Goal: Task Accomplishment & Management: Manage account settings

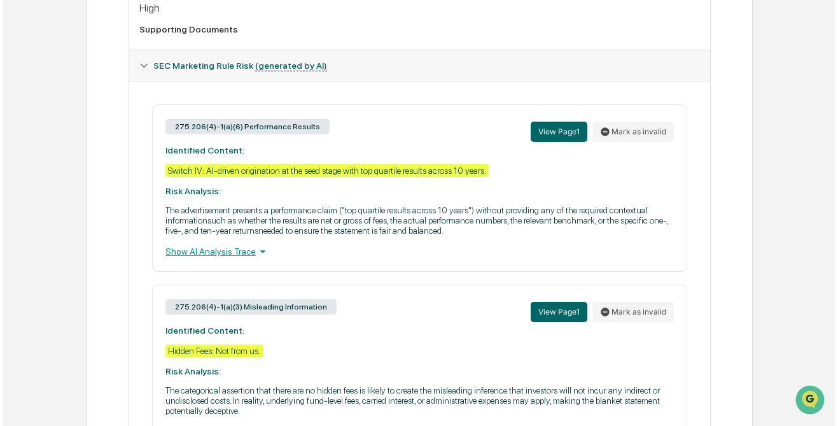
scroll to position [514, 0]
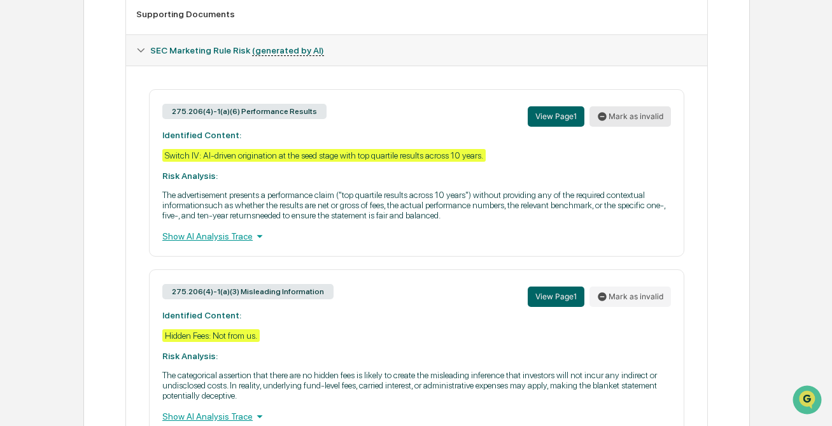
click at [627, 120] on button "Mark as invalid" at bounding box center [629, 116] width 81 height 20
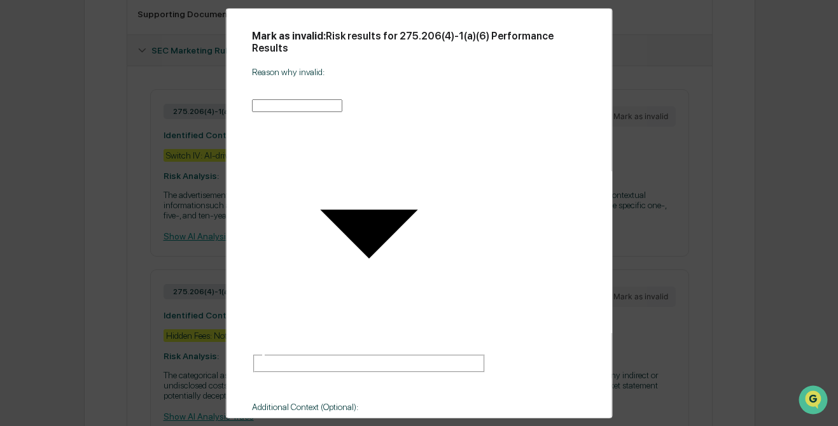
click at [401, 132] on body "Calendar Manage Tasks Reviews Approval Management Company People, Data, Setting…" at bounding box center [419, 26] width 838 height 1081
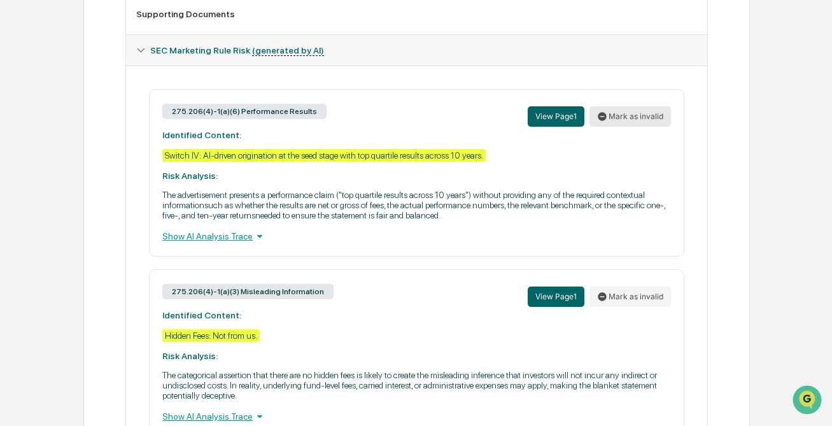
click at [631, 118] on button "Mark as invalid" at bounding box center [629, 116] width 81 height 20
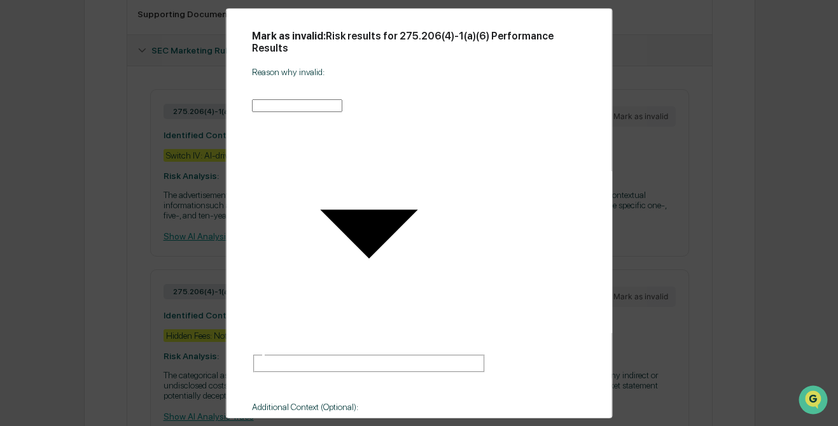
click at [455, 133] on body "Calendar Manage Tasks Reviews Approval Management Company People, Data, Setting…" at bounding box center [419, 26] width 838 height 1081
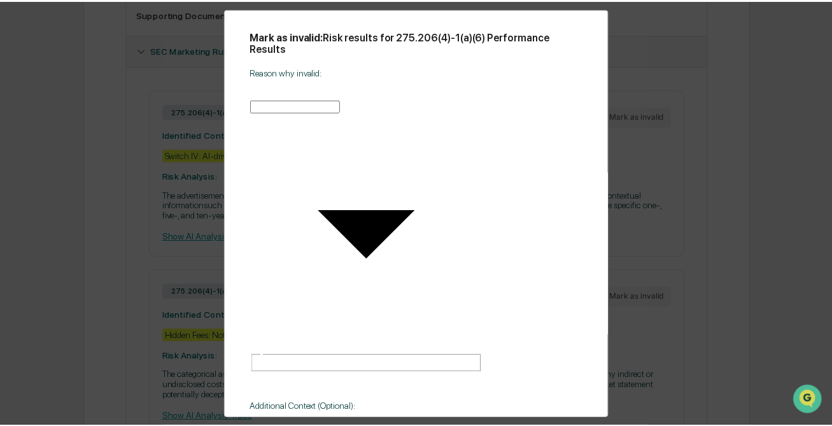
scroll to position [0, 0]
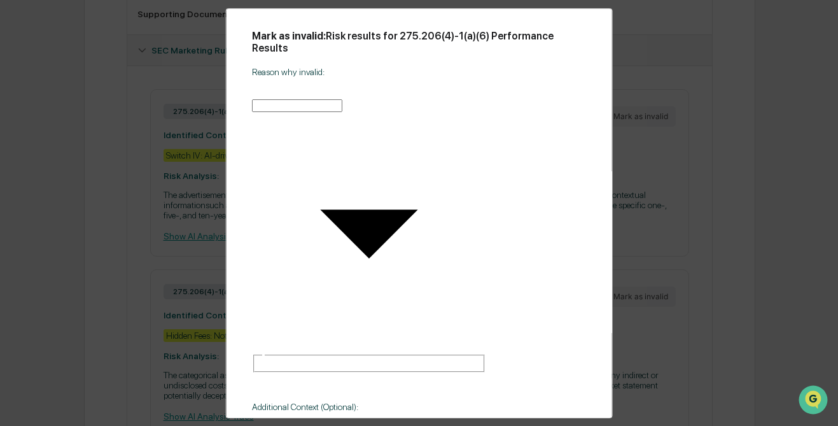
type input "**********"
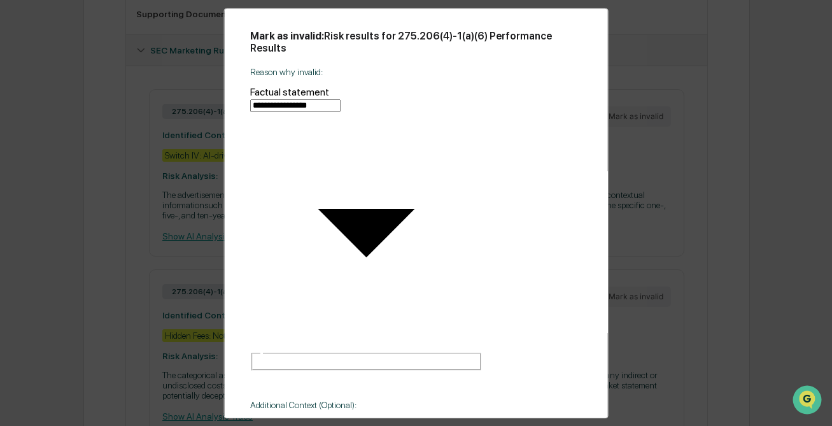
type textarea "**********"
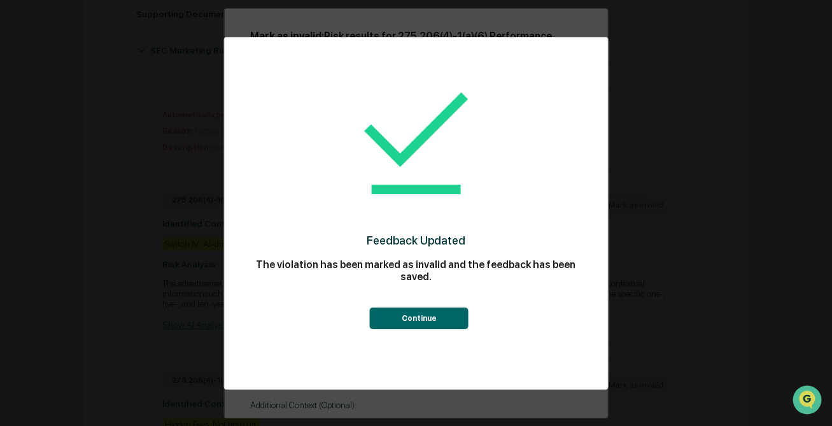
click at [434, 316] on button "Continue" at bounding box center [419, 318] width 99 height 22
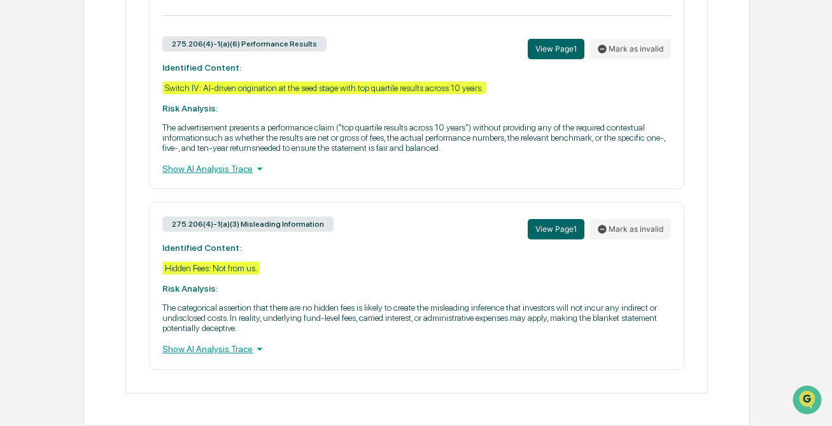
scroll to position [681, 0]
click at [640, 40] on button "Mark as invalid" at bounding box center [629, 49] width 81 height 20
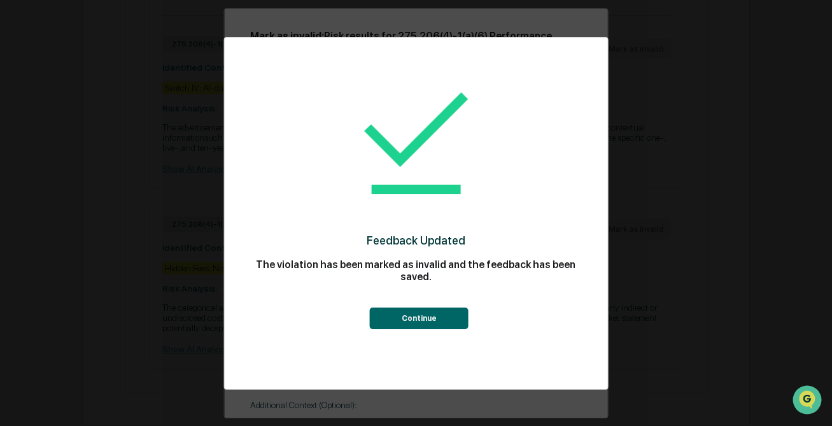
click at [431, 318] on button "Continue" at bounding box center [419, 318] width 99 height 22
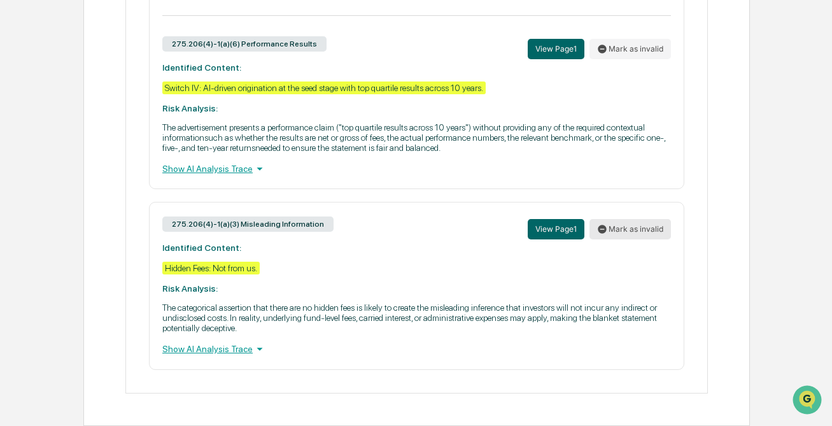
click at [629, 219] on button "Mark as invalid" at bounding box center [629, 229] width 81 height 20
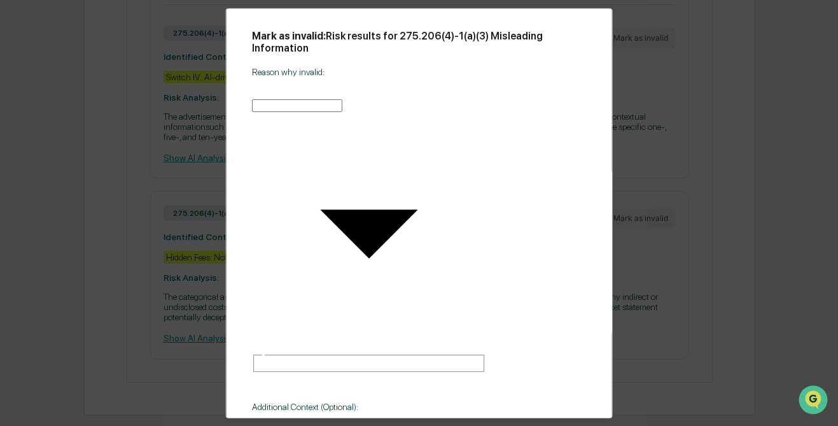
type input "**********"
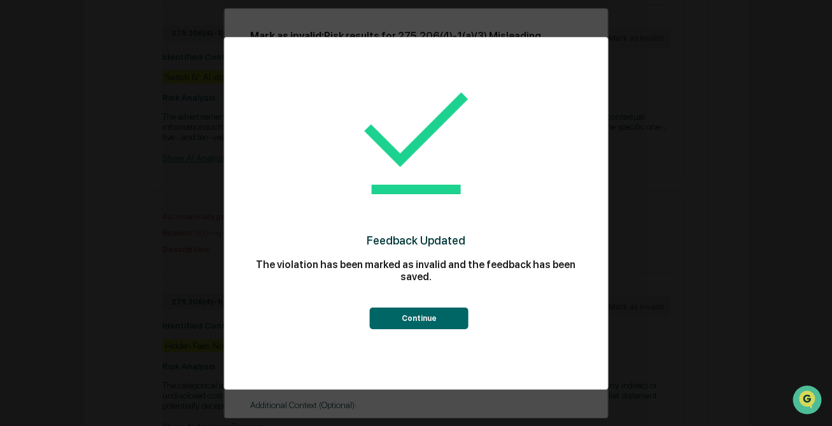
click at [417, 316] on button "Continue" at bounding box center [419, 318] width 99 height 22
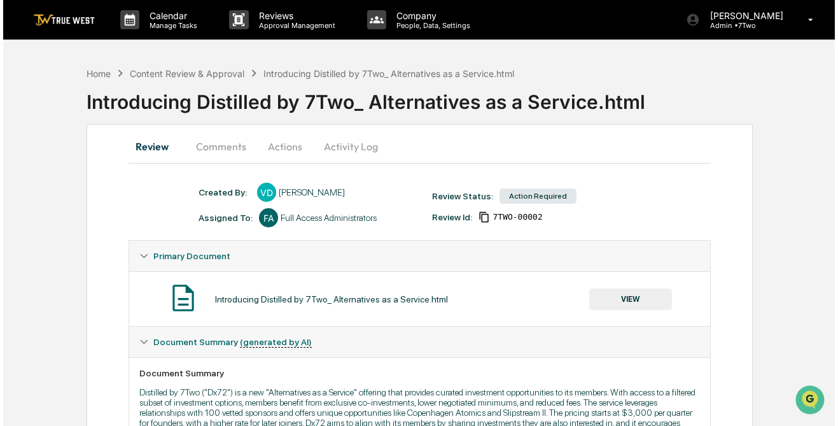
scroll to position [0, 0]
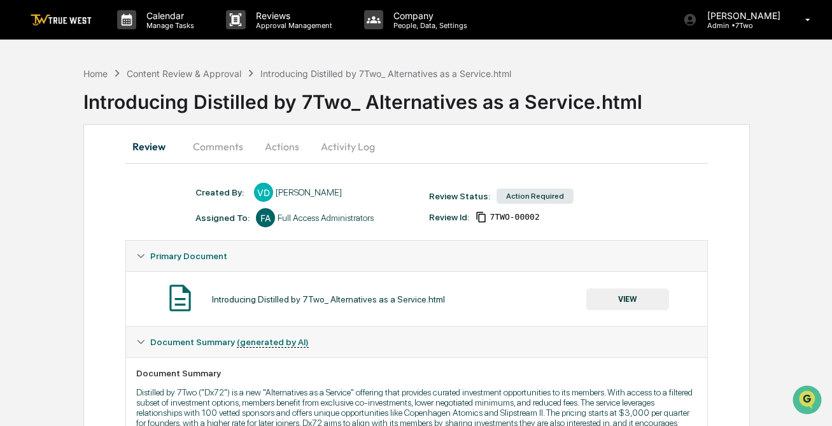
click at [282, 150] on button "Actions" at bounding box center [281, 146] width 57 height 31
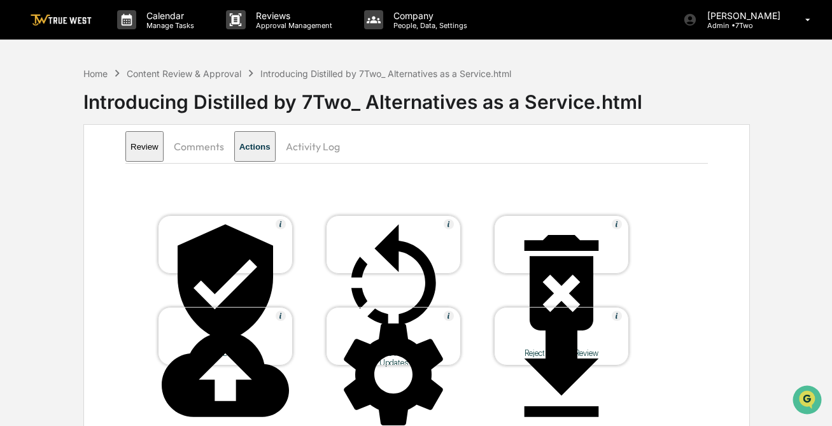
click at [230, 236] on icon at bounding box center [225, 282] width 95 height 116
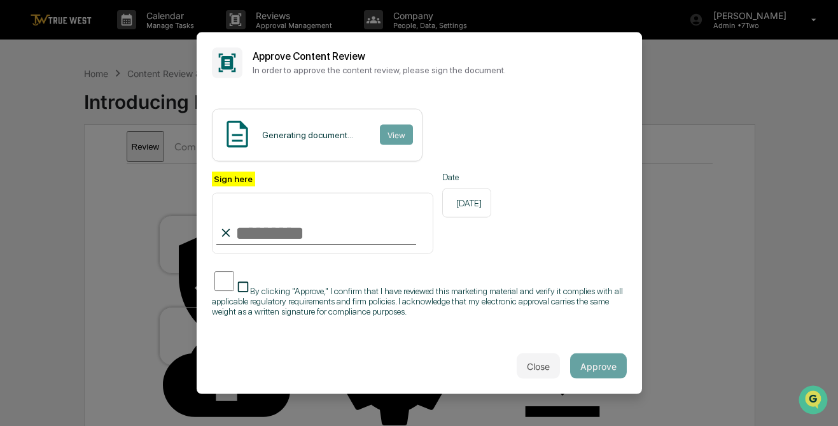
click at [300, 243] on input "Sign here" at bounding box center [323, 223] width 222 height 61
type input "**********"
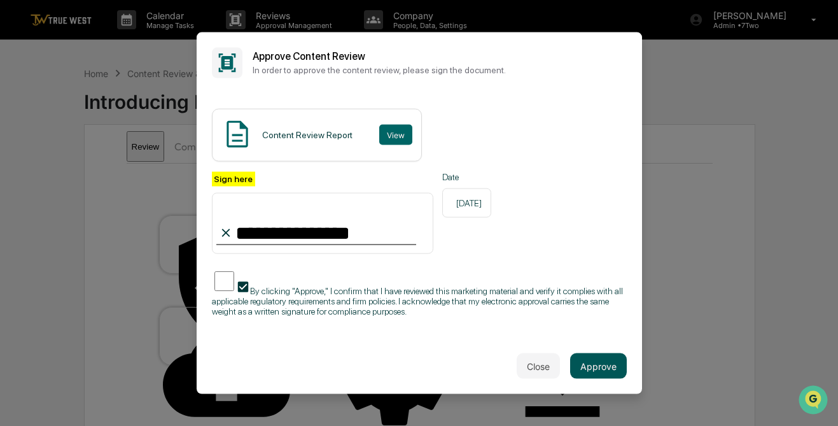
click at [598, 363] on button "Approve" at bounding box center [598, 365] width 57 height 25
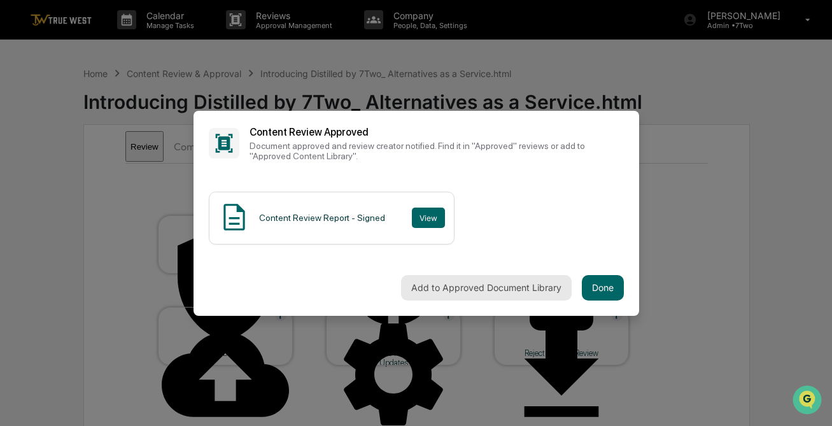
click at [514, 289] on button "Add to Approved Document Library" at bounding box center [486, 287] width 171 height 25
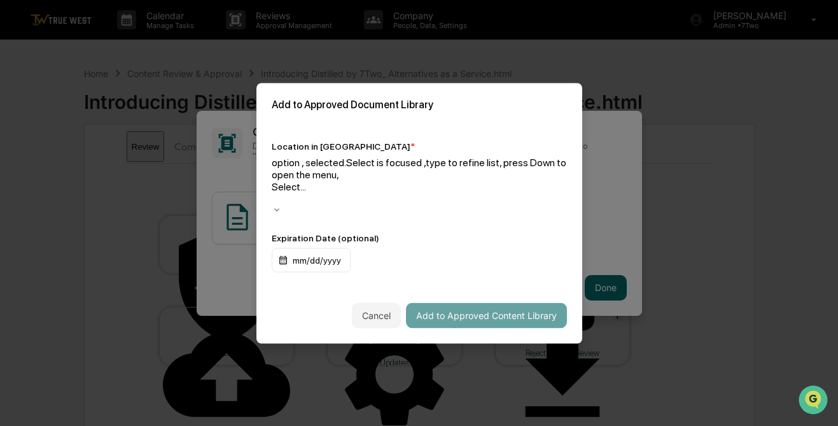
click at [475, 192] on div at bounding box center [419, 198] width 295 height 12
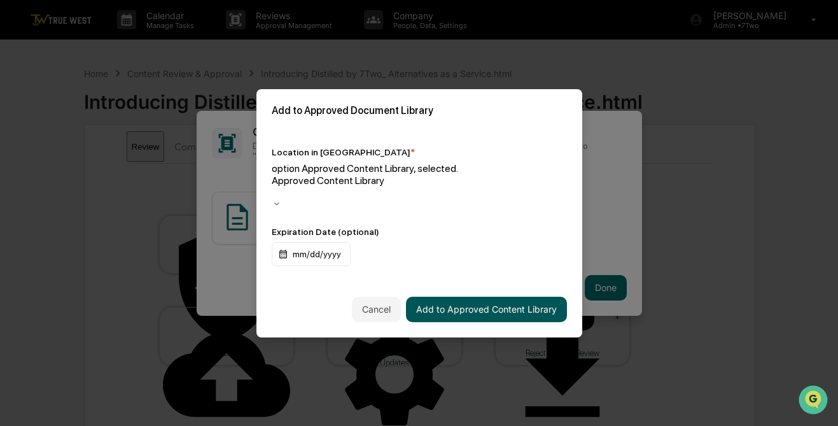
click at [487, 297] on button "Add to Approved Content Library" at bounding box center [486, 309] width 161 height 25
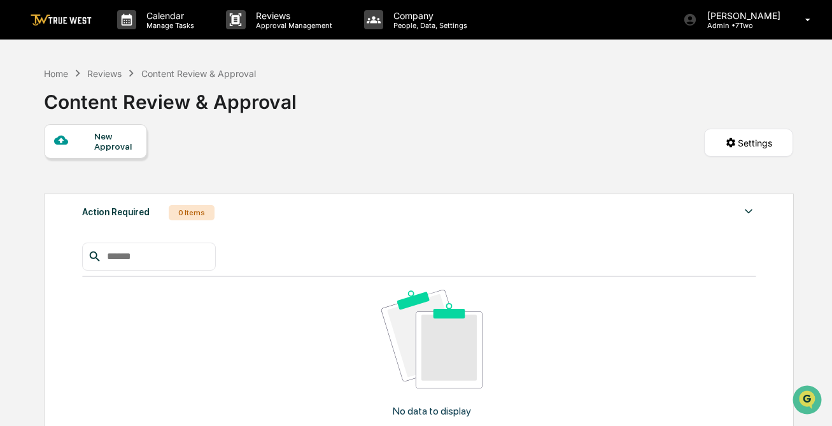
click at [445, 155] on div "New Approval Settings" at bounding box center [418, 155] width 748 height 63
click at [55, 75] on div "Home" at bounding box center [56, 73] width 24 height 11
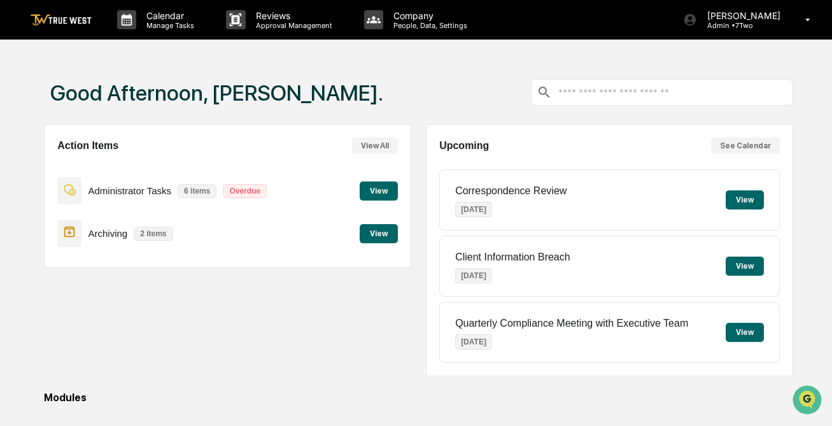
click at [374, 234] on button "View" at bounding box center [379, 233] width 38 height 19
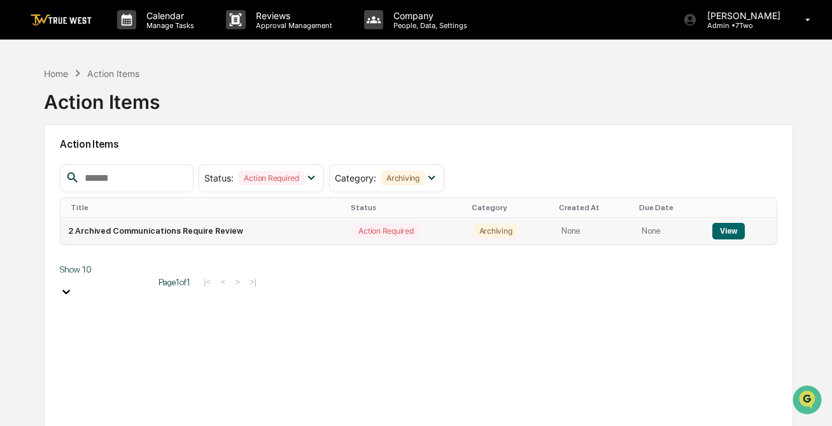
click at [731, 232] on button "View" at bounding box center [728, 231] width 32 height 17
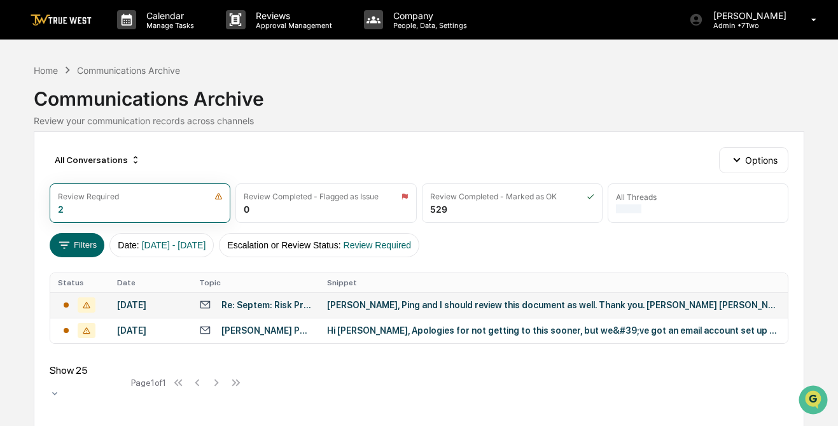
click at [526, 308] on div "[PERSON_NAME], Ping and I should review this document as well. Thank you. [PERS…" at bounding box center [553, 305] width 453 height 10
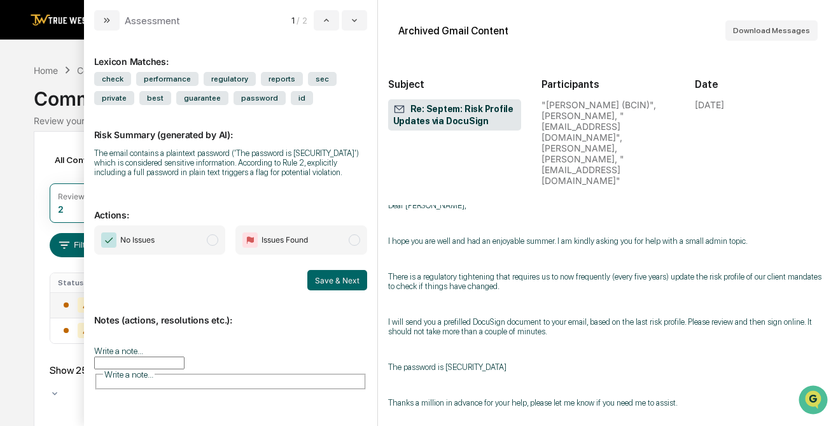
scroll to position [132, 0]
click at [214, 240] on span "modal" at bounding box center [212, 239] width 11 height 11
click at [332, 277] on button "Save & Next" at bounding box center [337, 280] width 60 height 20
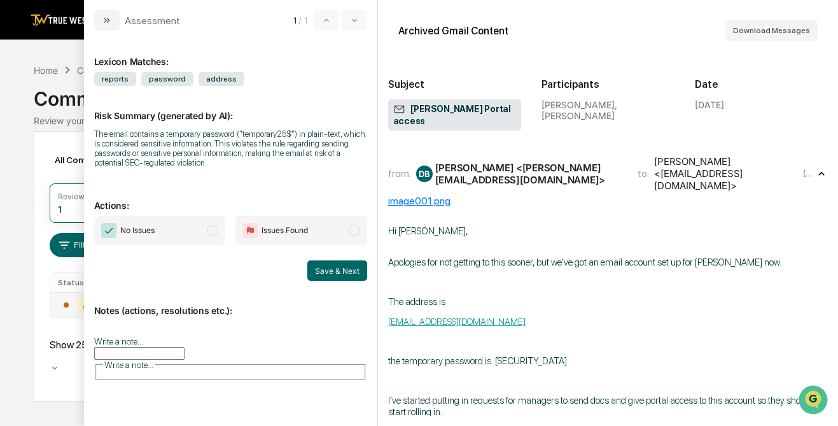
click at [214, 230] on span "modal" at bounding box center [212, 230] width 11 height 11
click at [329, 267] on button "Save & Next" at bounding box center [337, 270] width 60 height 20
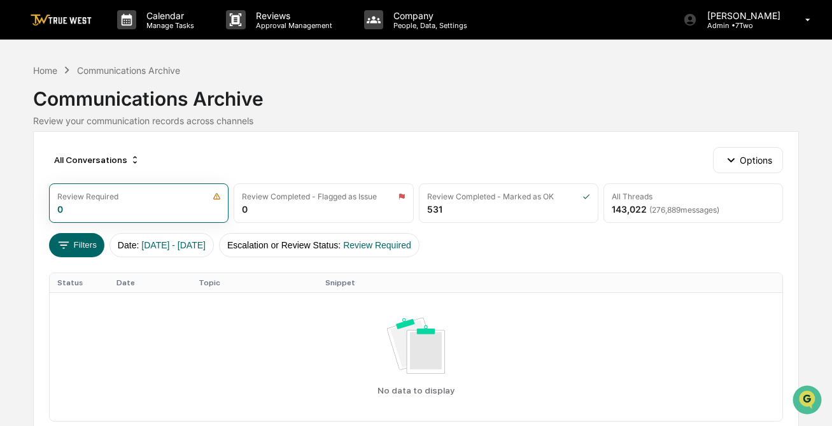
click at [71, 20] on img at bounding box center [61, 20] width 61 height 12
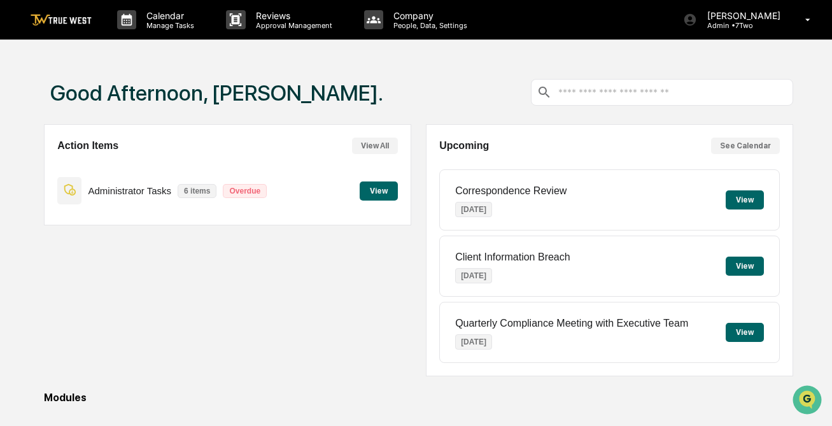
click at [374, 192] on button "View" at bounding box center [379, 190] width 38 height 19
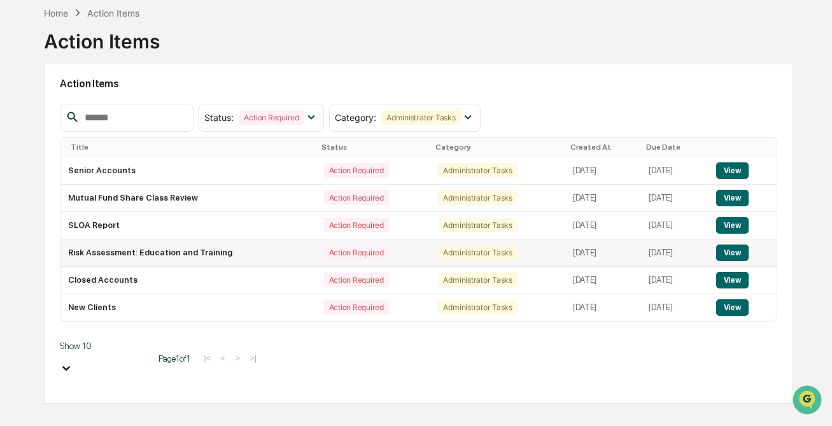
scroll to position [71, 0]
